Goal: Complete application form

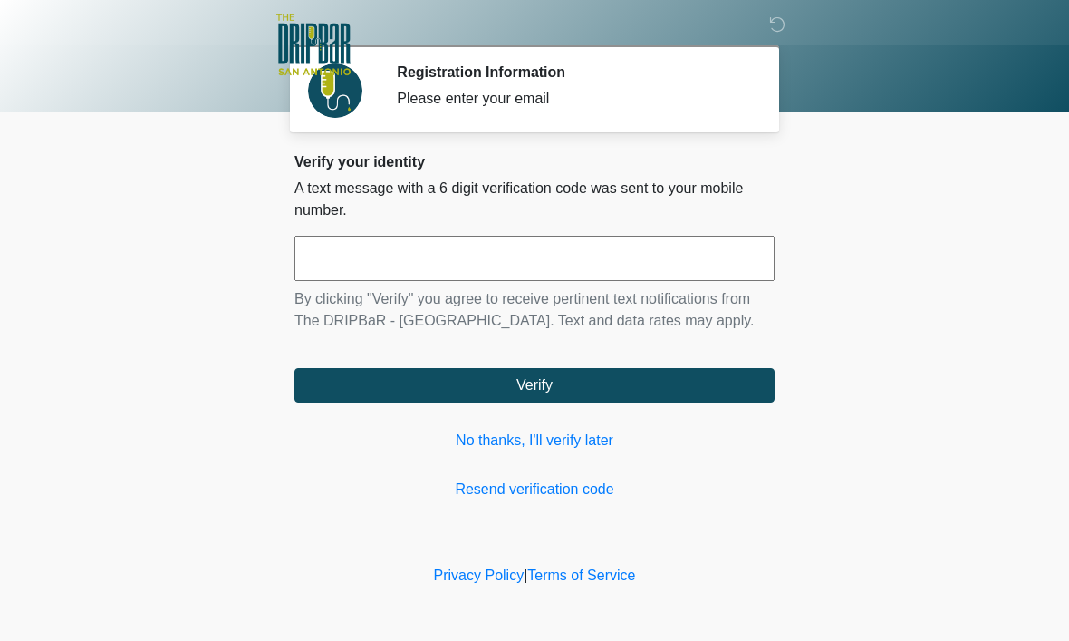
scroll to position [1, 0]
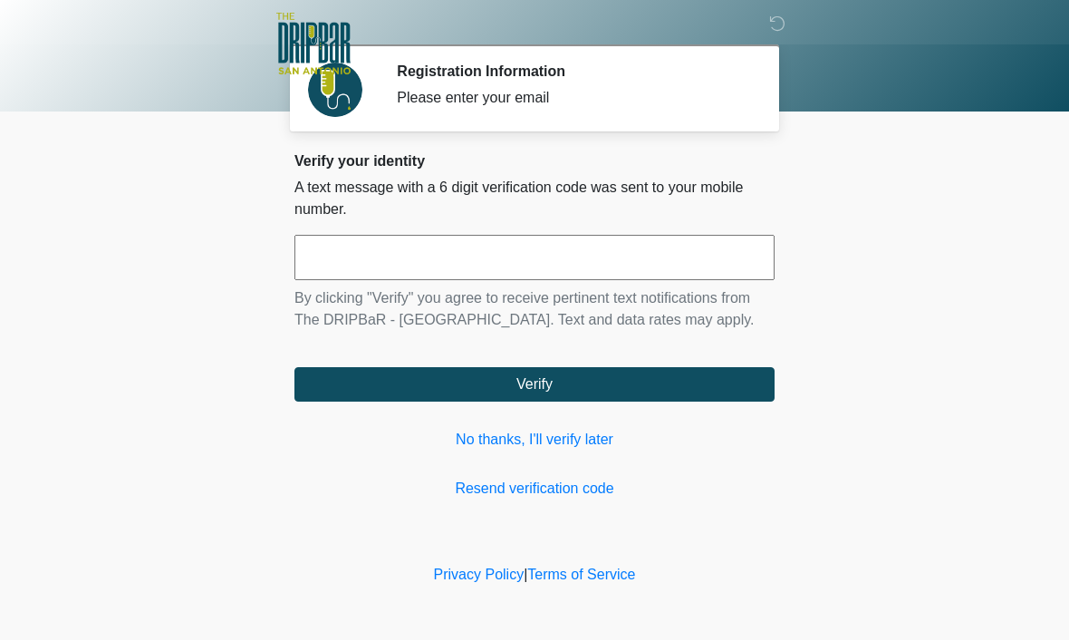
click at [419, 257] on input "text" at bounding box center [534, 258] width 480 height 45
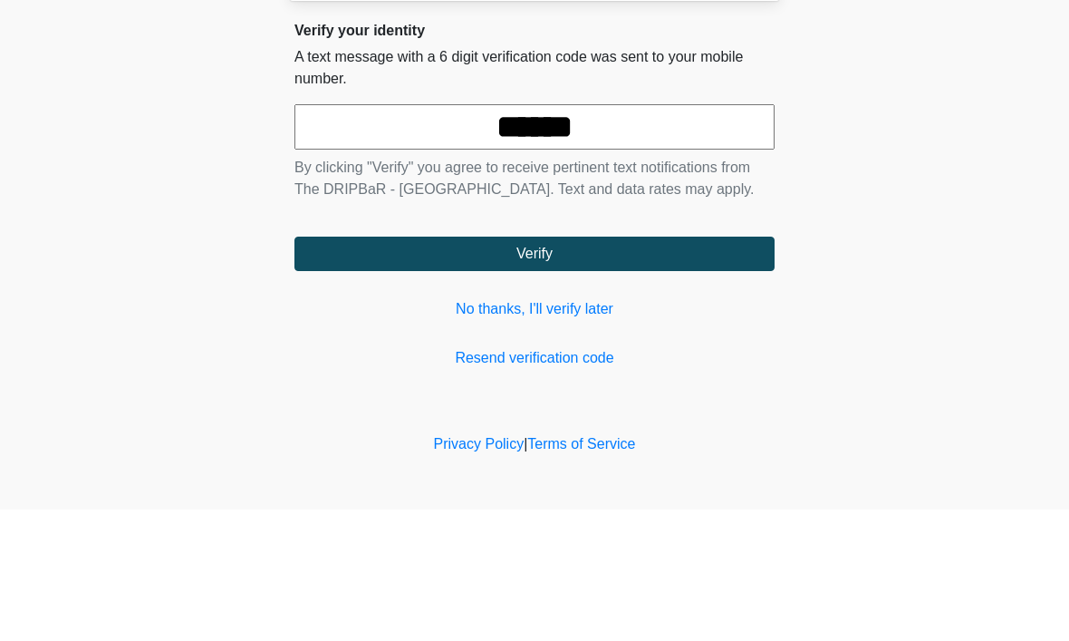
type input "******"
click at [535, 368] on button "Verify" at bounding box center [534, 385] width 480 height 34
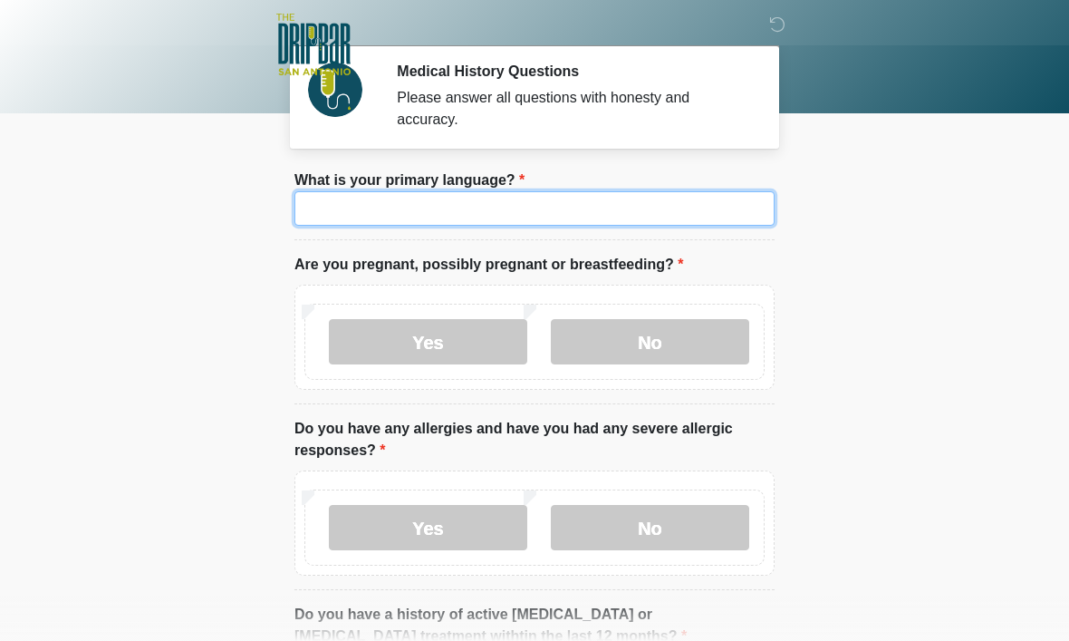
click at [448, 216] on input "What is your primary language?" at bounding box center [534, 208] width 480 height 34
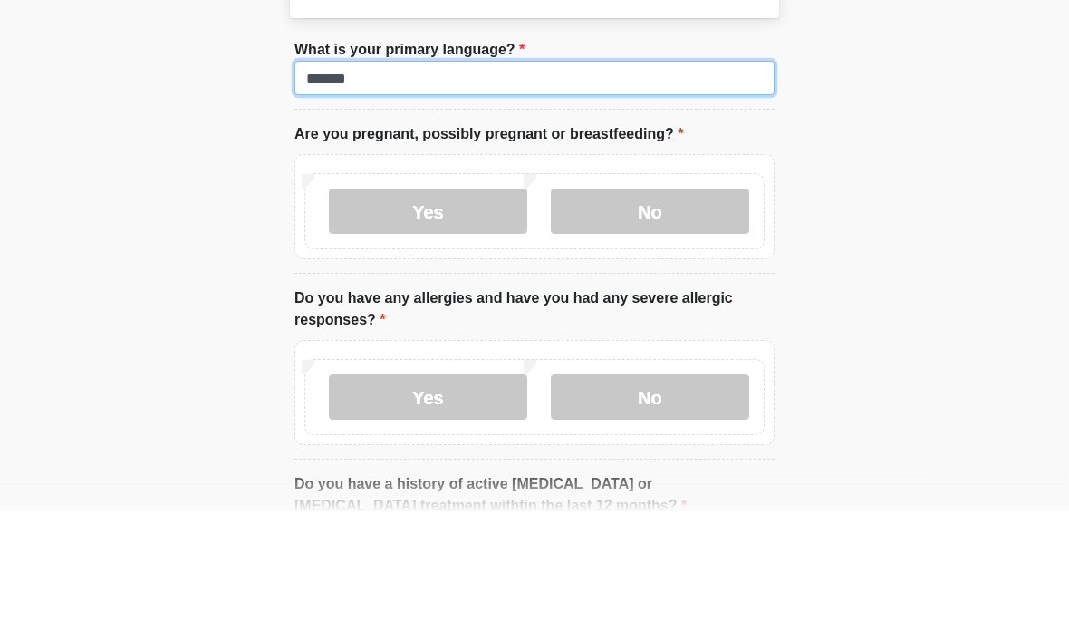
type input "*******"
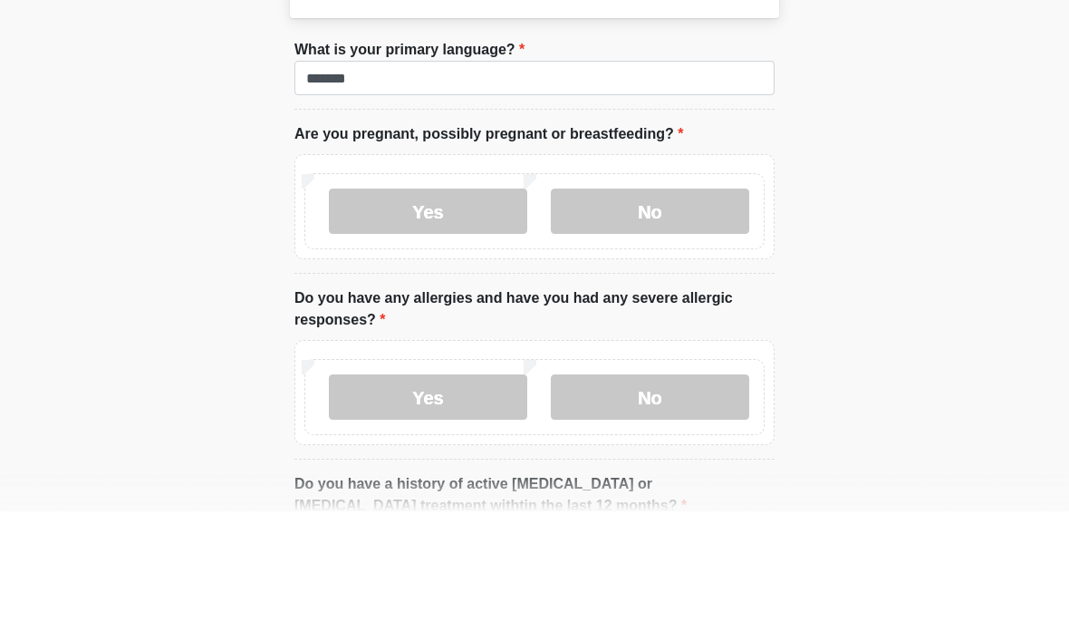
click at [692, 319] on label "No" at bounding box center [650, 341] width 198 height 45
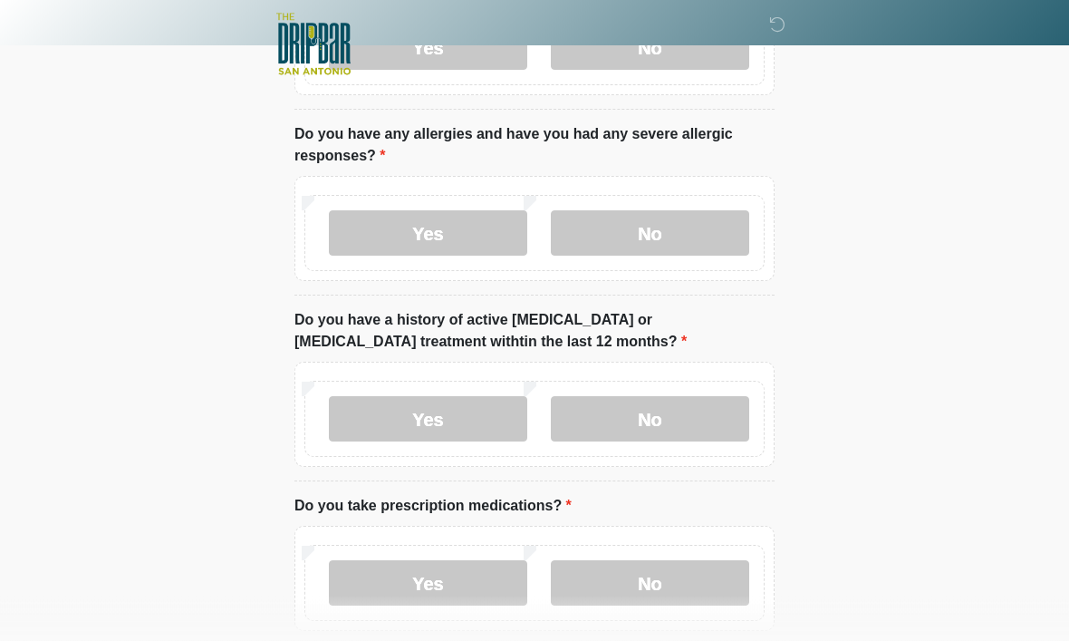
scroll to position [294, 0]
click at [695, 233] on label "No" at bounding box center [650, 233] width 198 height 45
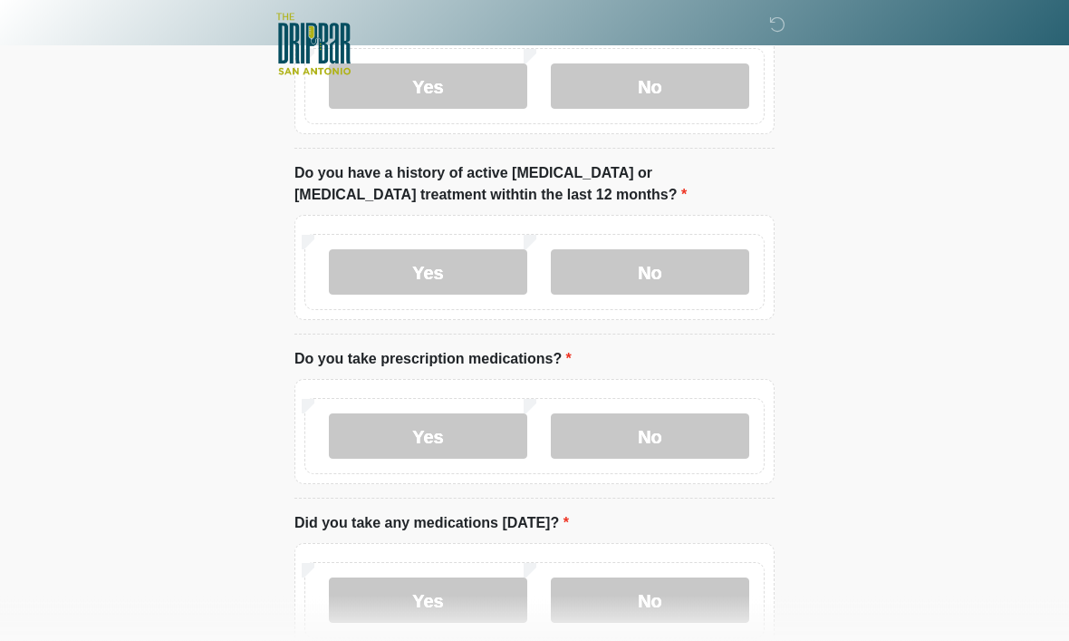
click at [692, 276] on label "No" at bounding box center [650, 272] width 198 height 45
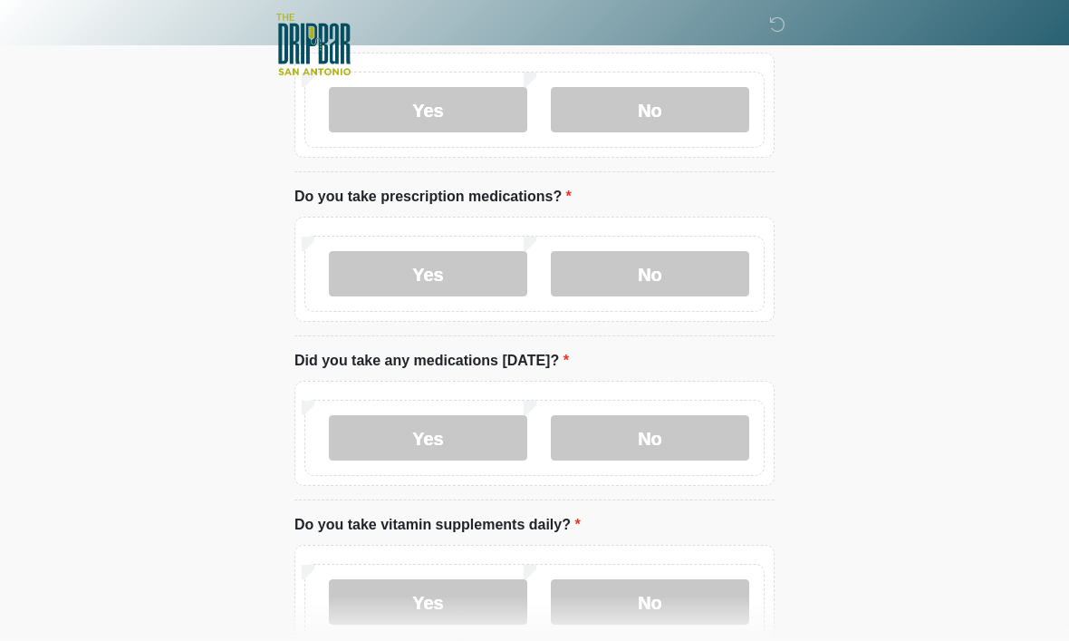
scroll to position [608, 0]
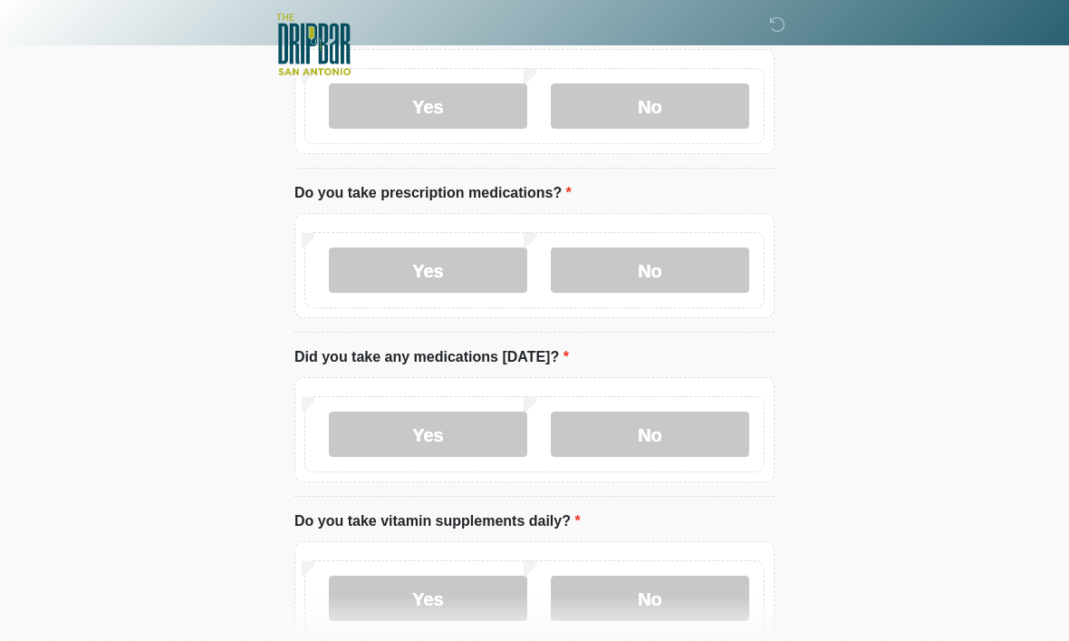
click at [449, 268] on label "Yes" at bounding box center [428, 269] width 198 height 45
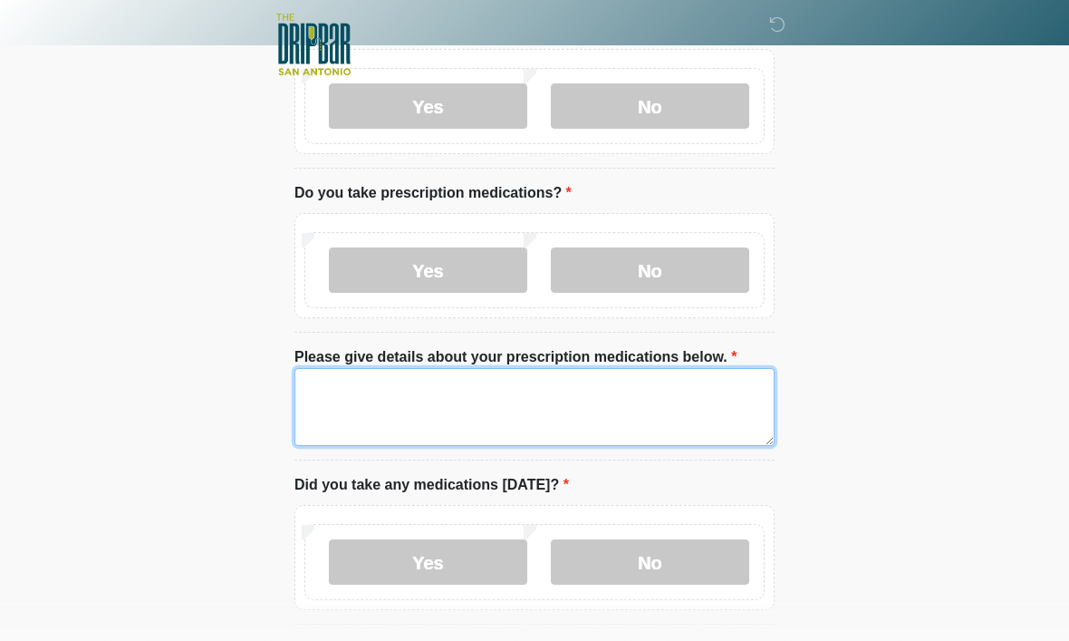
click at [617, 402] on textarea "Please give details about your prescription medications below." at bounding box center [534, 407] width 480 height 78
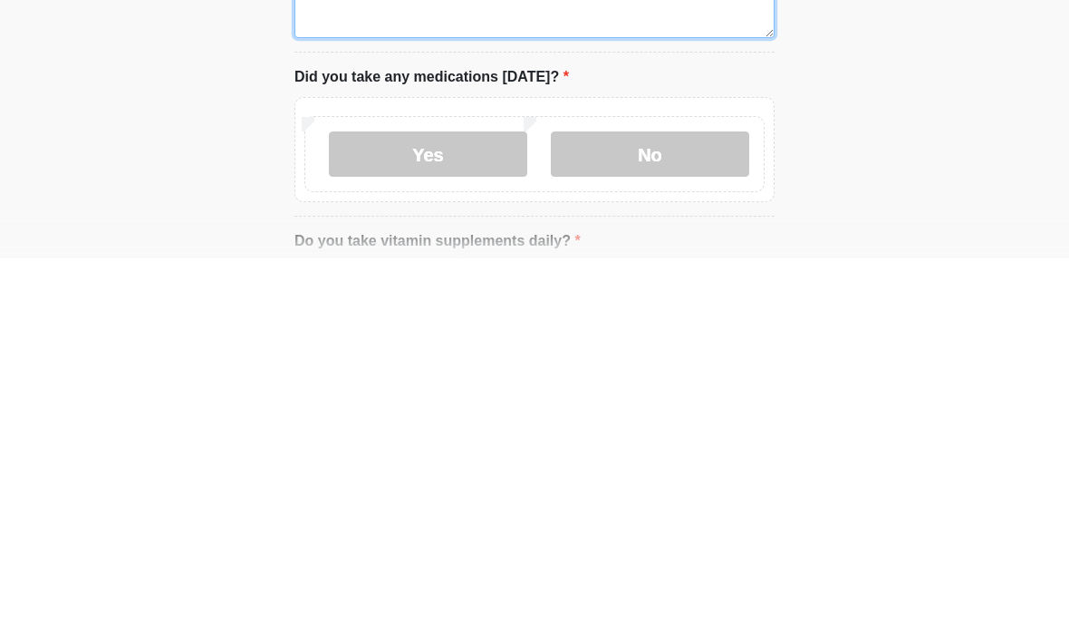
scroll to position [636, 0]
type textarea "**********"
click at [451, 511] on label "Yes" at bounding box center [428, 533] width 198 height 45
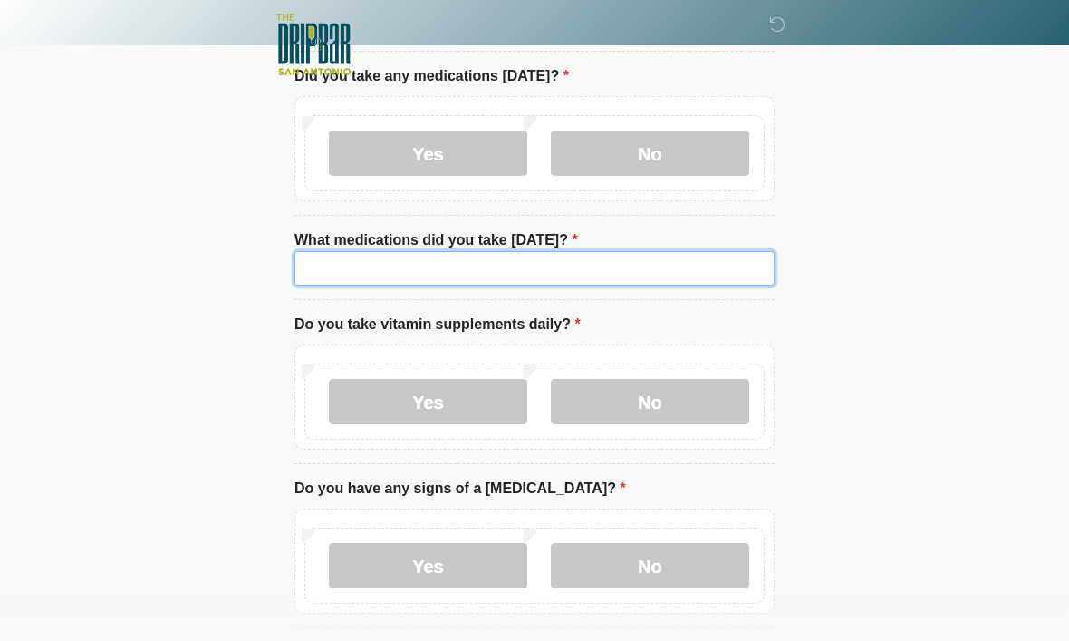
click at [682, 266] on input "What medications did you take [DATE]?" at bounding box center [534, 268] width 480 height 34
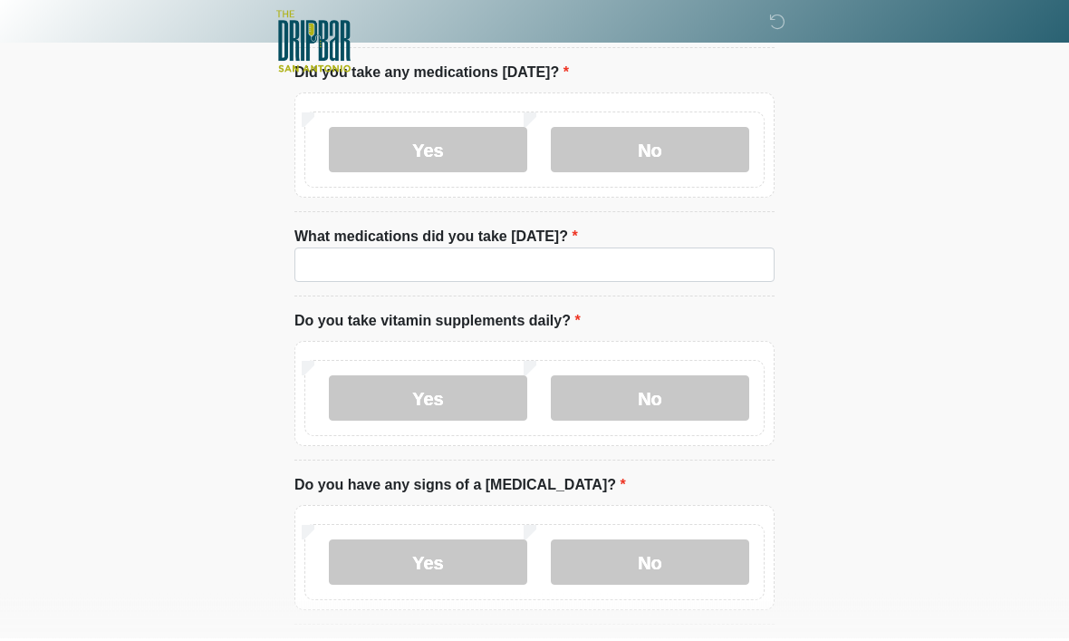
click at [700, 130] on label "No" at bounding box center [650, 152] width 198 height 45
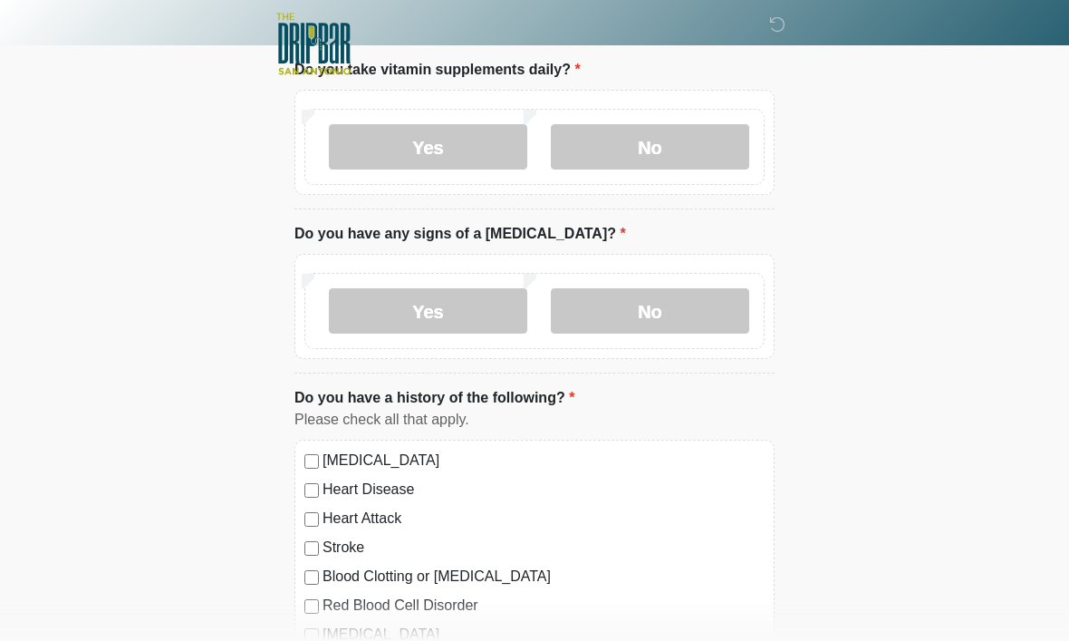
scroll to position [1191, 0]
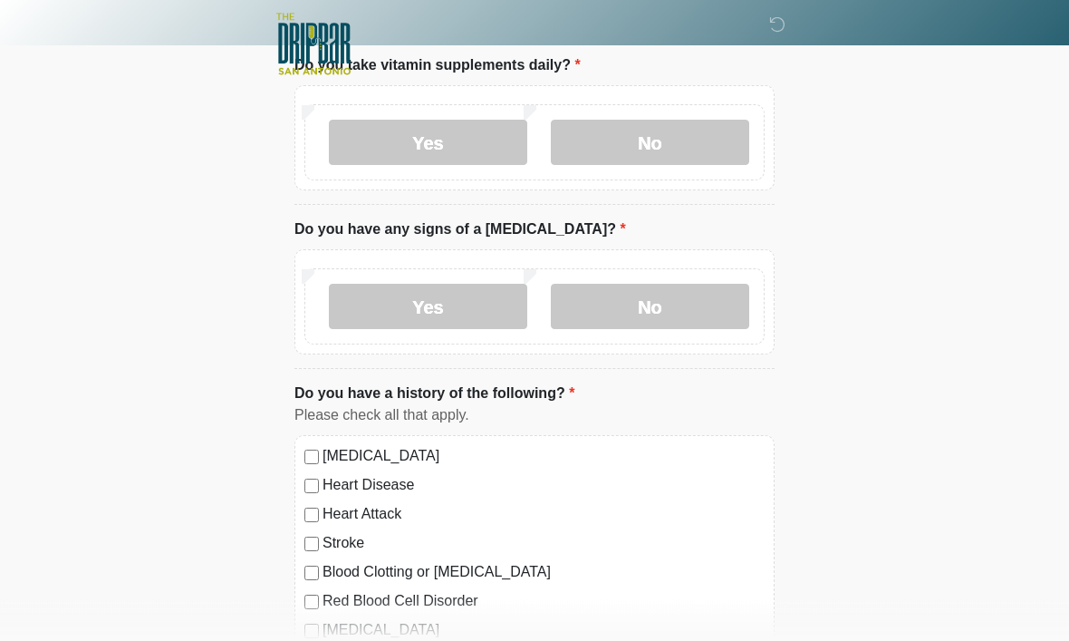
click at [683, 304] on label "No" at bounding box center [650, 307] width 198 height 45
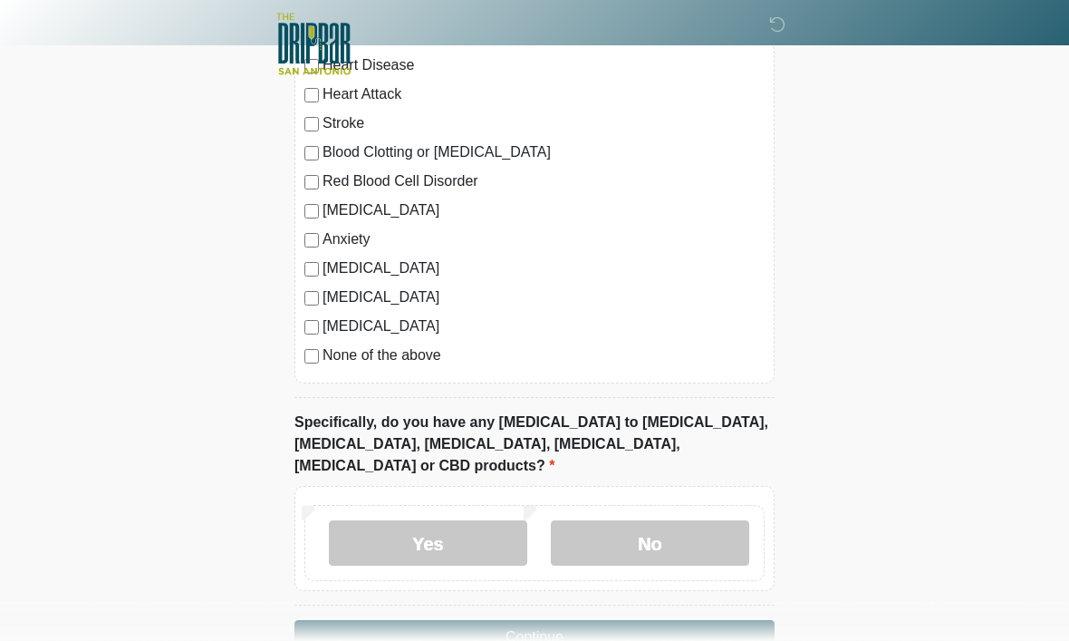
scroll to position [1636, 0]
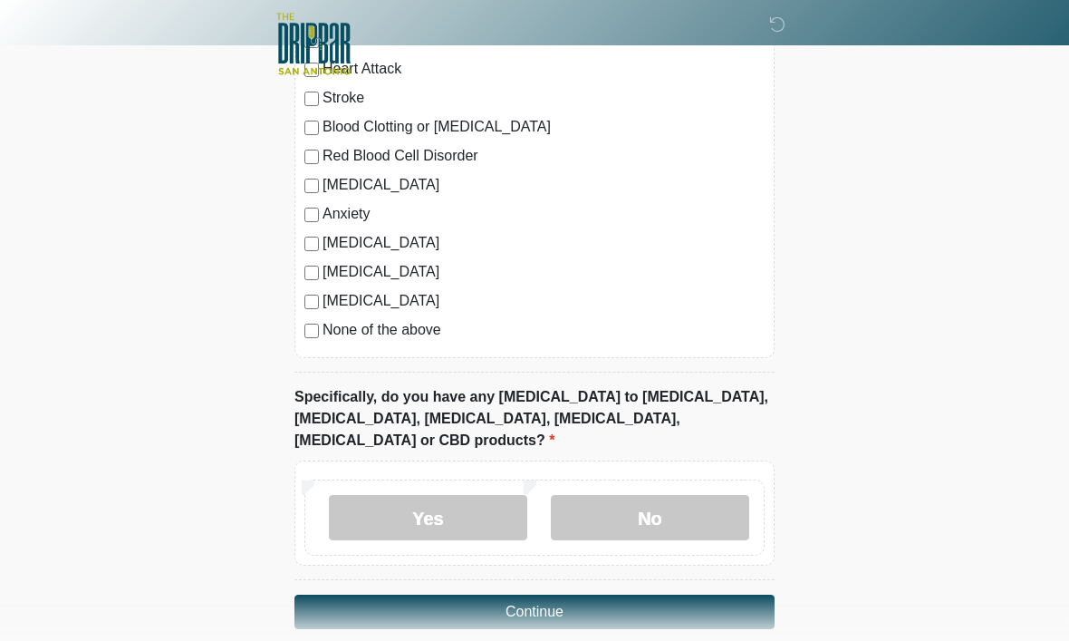
click at [671, 496] on label "No" at bounding box center [650, 518] width 198 height 45
click at [649, 595] on button "Continue" at bounding box center [534, 612] width 480 height 34
click at [565, 595] on button "Continue" at bounding box center [534, 612] width 480 height 34
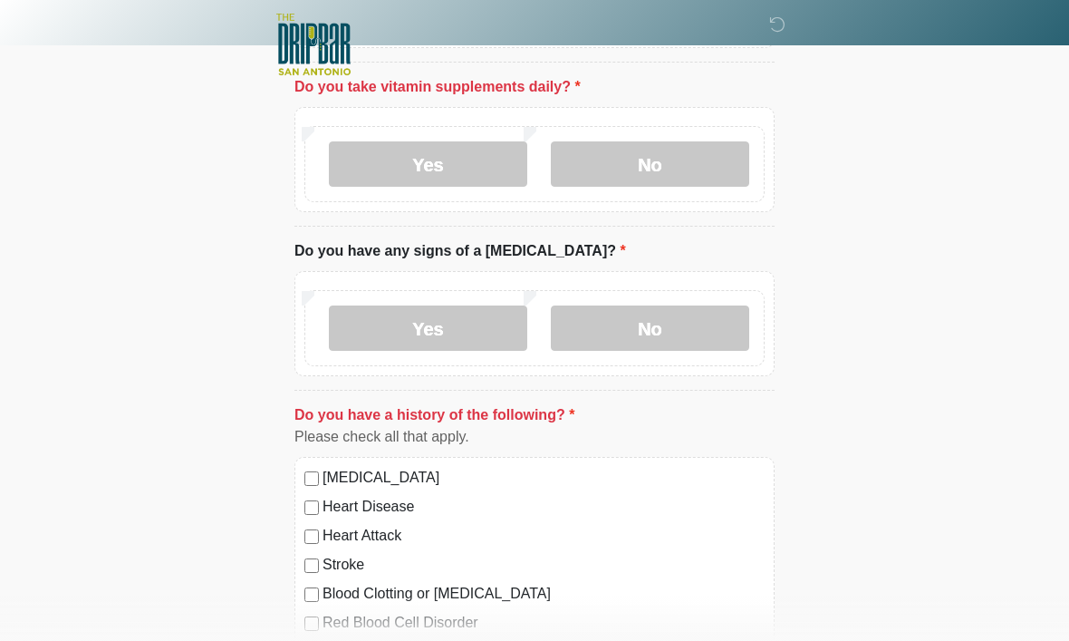
click at [440, 157] on label "Yes" at bounding box center [428, 163] width 198 height 45
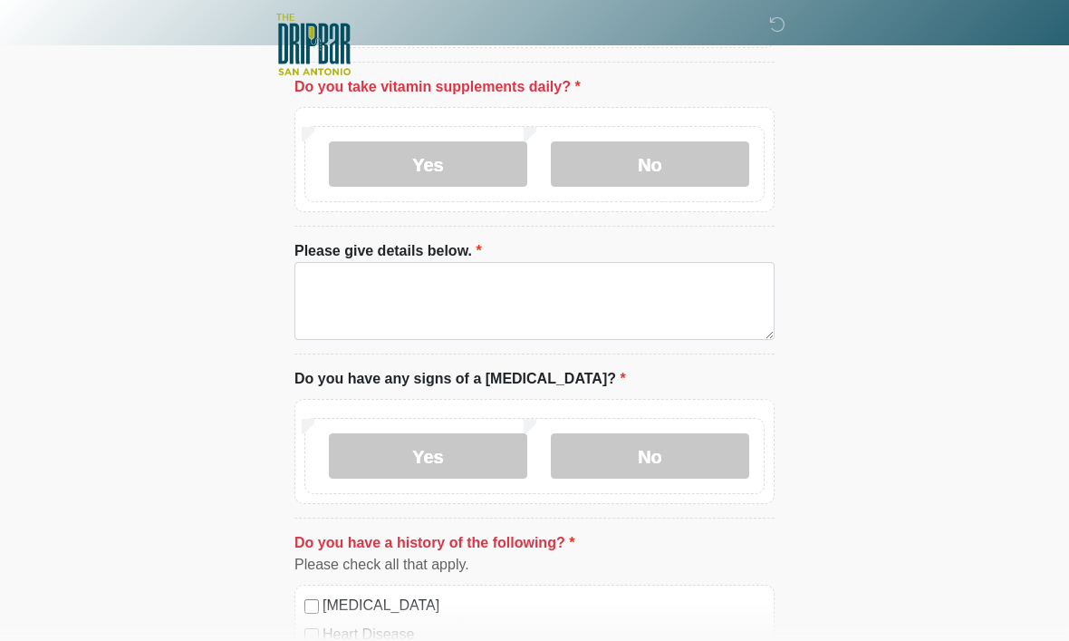
click at [691, 146] on label "No" at bounding box center [650, 163] width 198 height 45
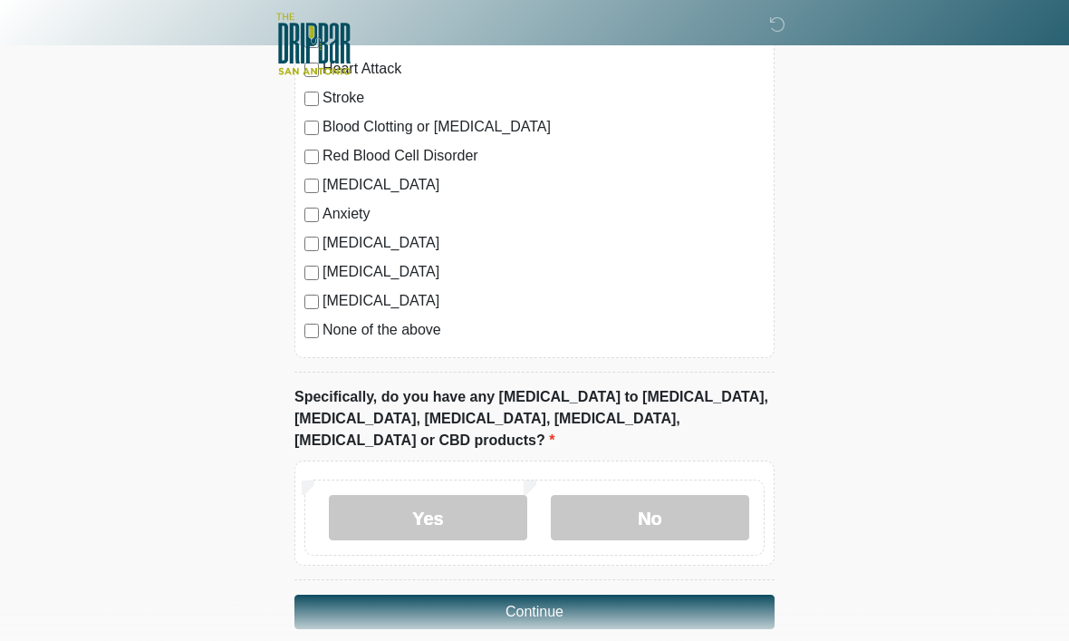
click at [584, 595] on button "Continue" at bounding box center [534, 612] width 480 height 34
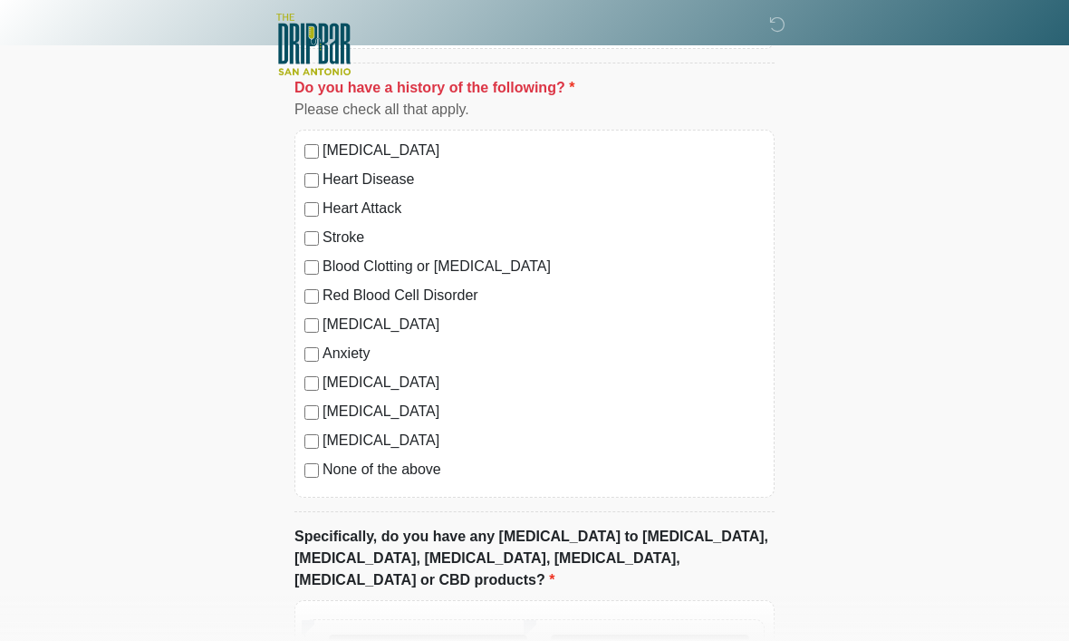
click at [367, 459] on label "None of the above" at bounding box center [544, 470] width 442 height 22
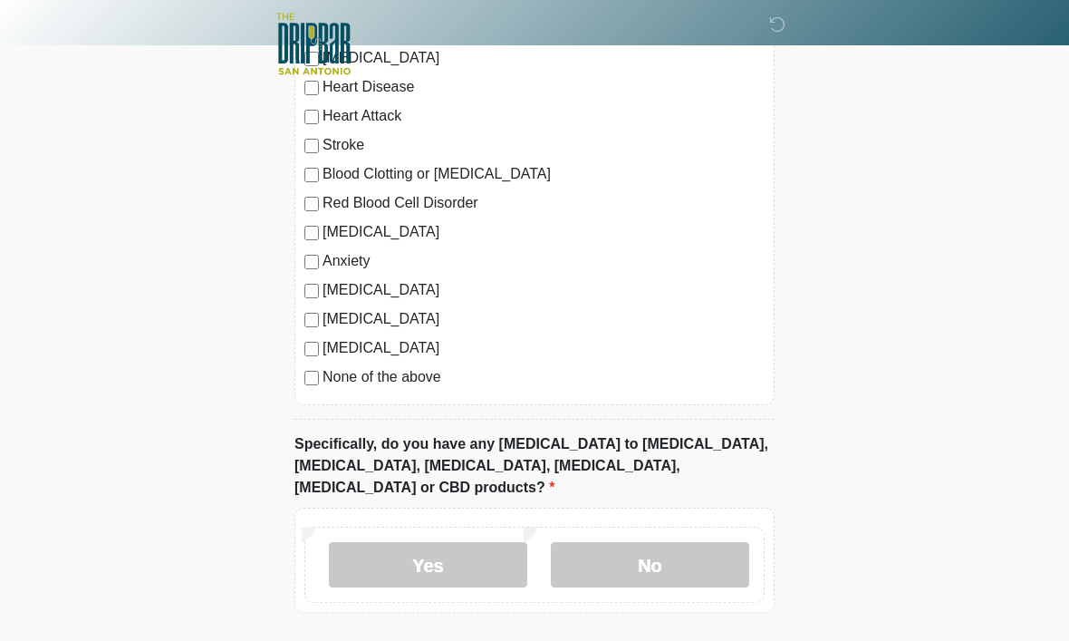
scroll to position [1636, 0]
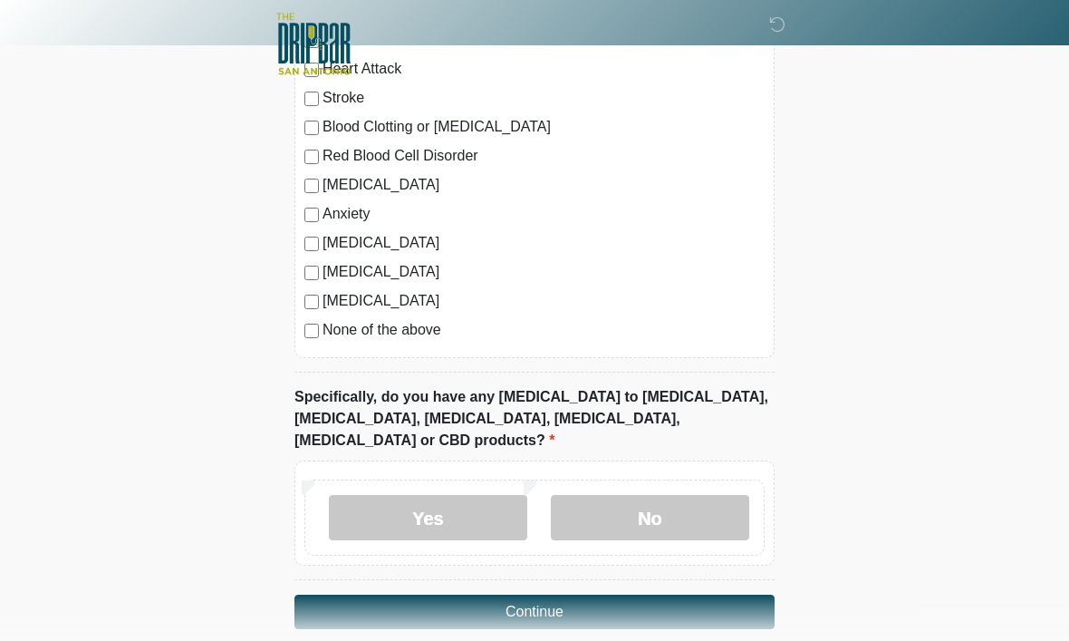
click at [545, 595] on button "Continue" at bounding box center [534, 612] width 480 height 34
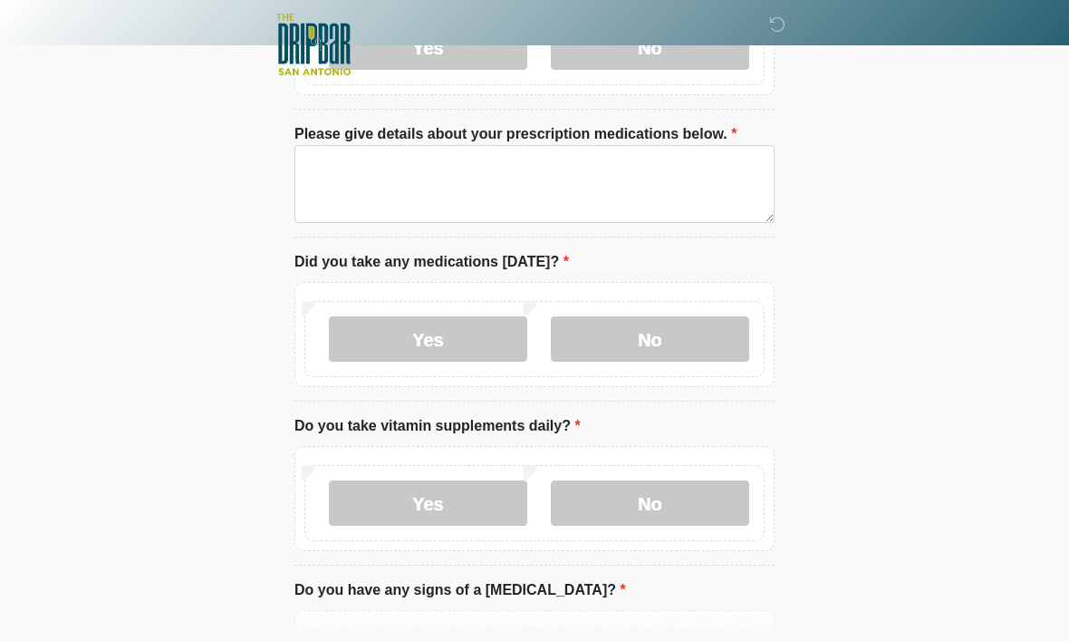
scroll to position [0, 0]
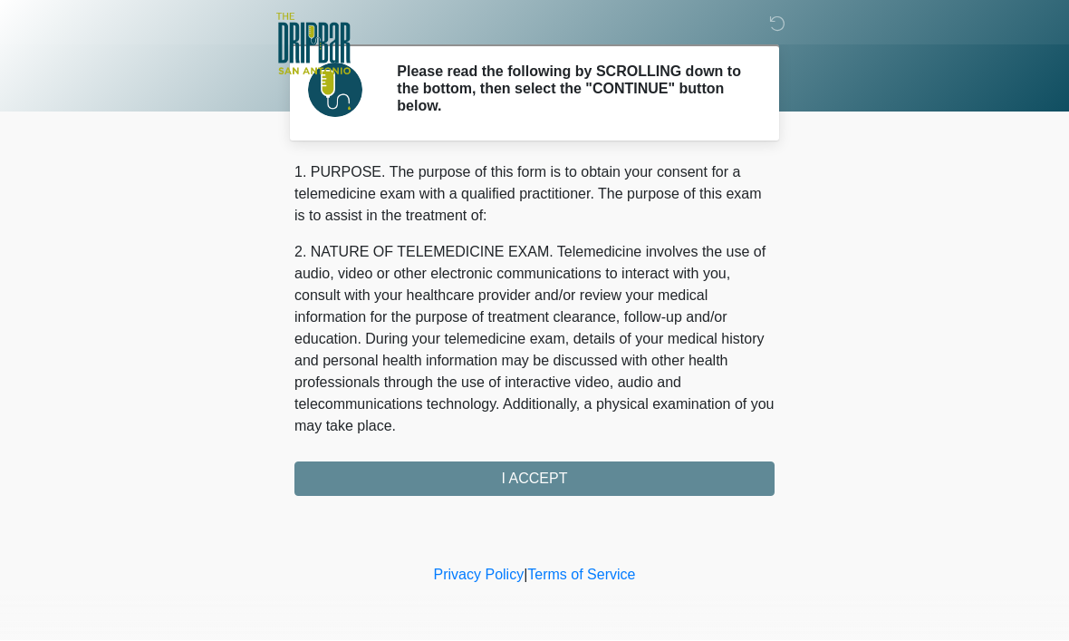
click at [633, 478] on div "1. PURPOSE. The purpose of this form is to obtain your consent for a telemedici…" at bounding box center [534, 329] width 480 height 334
click at [510, 478] on div "1. PURPOSE. The purpose of this form is to obtain your consent for a telemedici…" at bounding box center [534, 329] width 480 height 334
click at [652, 474] on div "1. PURPOSE. The purpose of this form is to obtain your consent for a telemedici…" at bounding box center [534, 329] width 480 height 334
click at [576, 482] on div "1. PURPOSE. The purpose of this form is to obtain your consent for a telemedici…" at bounding box center [534, 329] width 480 height 334
click at [530, 480] on div "1. PURPOSE. The purpose of this form is to obtain your consent for a telemedici…" at bounding box center [534, 329] width 480 height 334
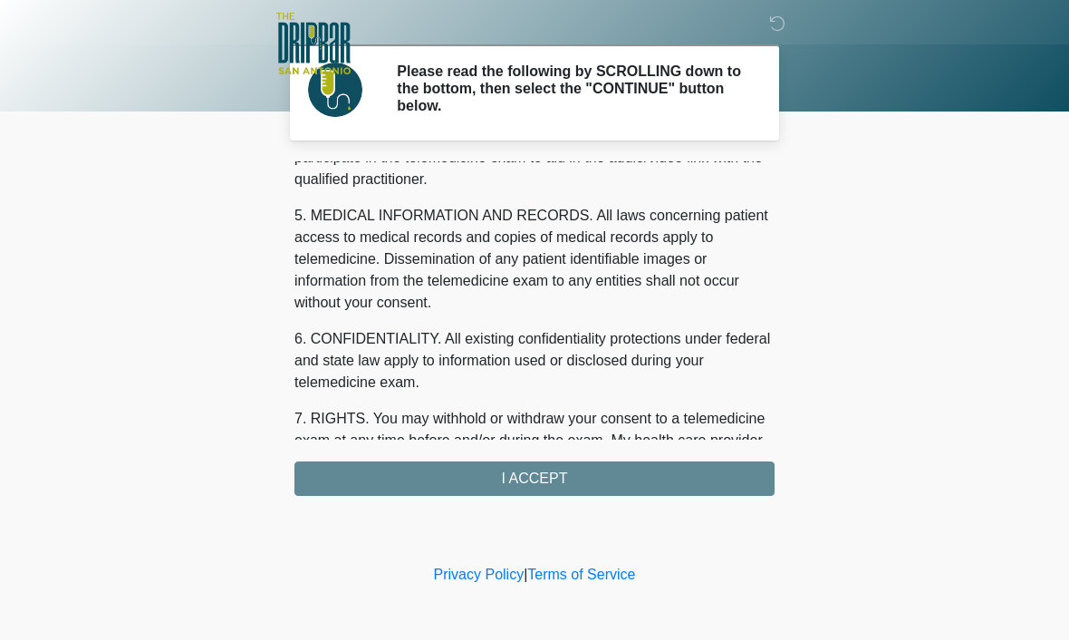
click at [544, 478] on div "1. PURPOSE. The purpose of this form is to obtain your consent for a telemedici…" at bounding box center [534, 329] width 480 height 334
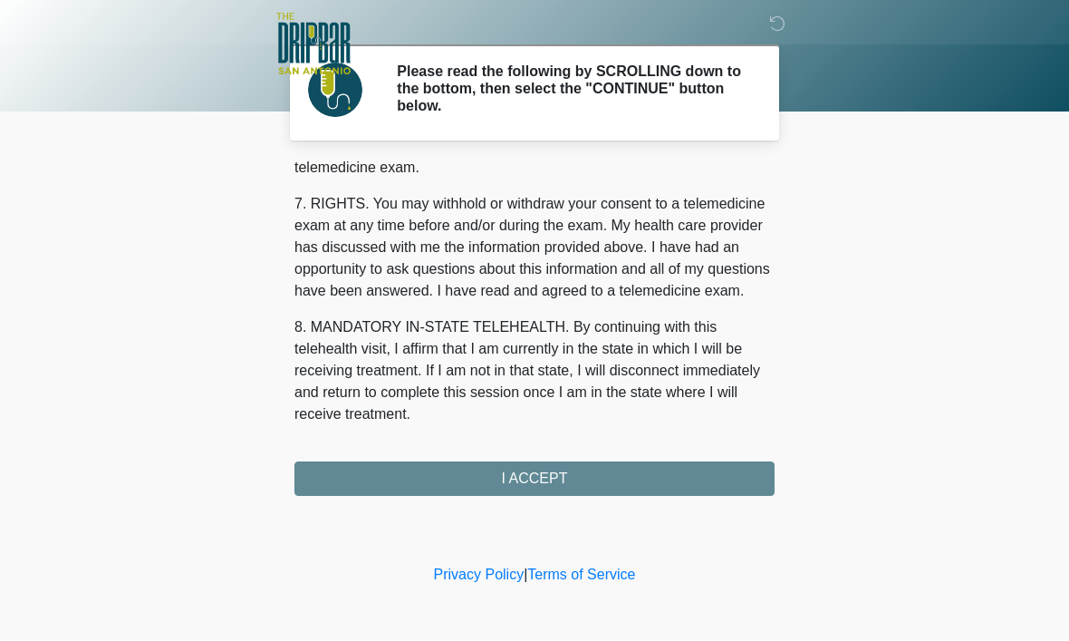
scroll to position [816, 0]
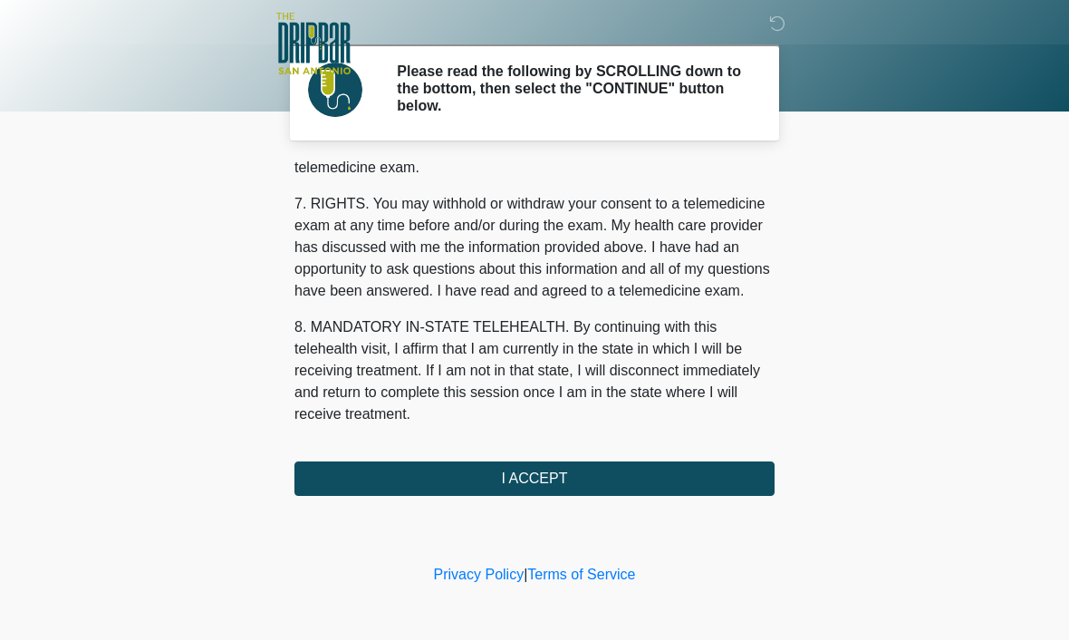
click at [435, 473] on button "I ACCEPT" at bounding box center [534, 479] width 480 height 34
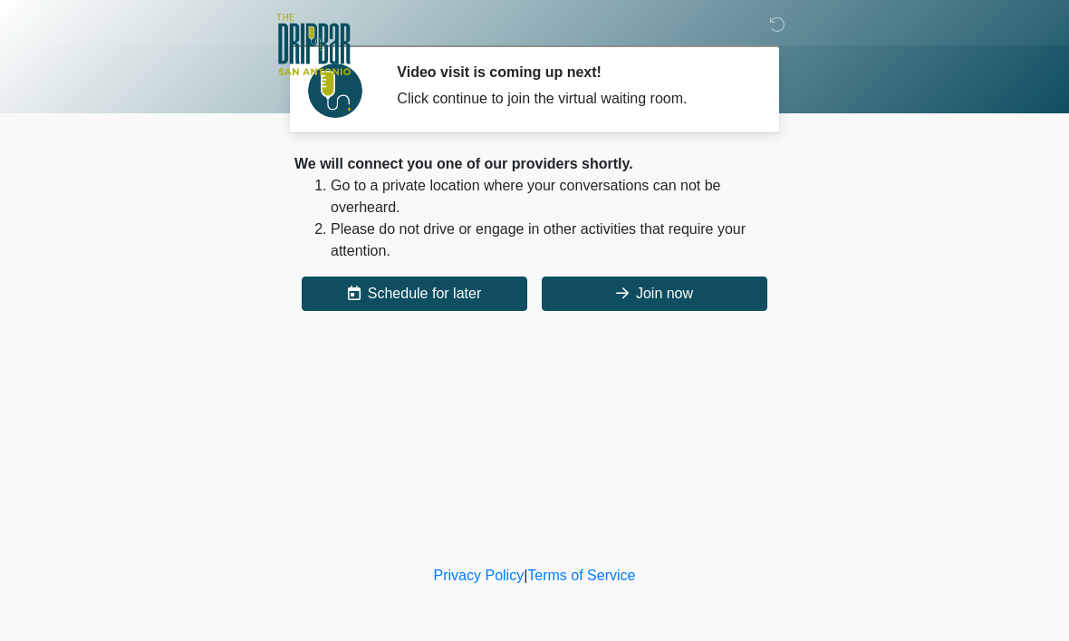
click at [710, 310] on button "Join now" at bounding box center [655, 293] width 226 height 34
